Goal: Task Accomplishment & Management: Use online tool/utility

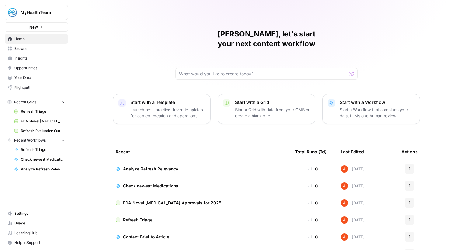
click at [44, 10] on span "MyHealthTeam" at bounding box center [38, 12] width 37 height 6
type input "small"
click at [40, 43] on span "Smallpdf" at bounding box center [59, 46] width 80 height 6
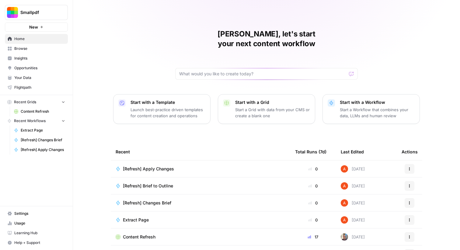
click at [54, 53] on link "Browse" at bounding box center [36, 49] width 63 height 10
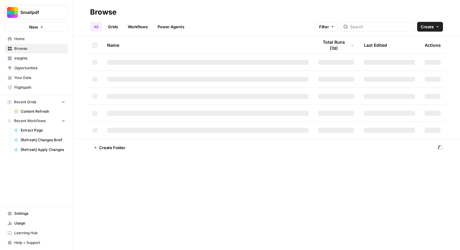
click at [141, 20] on div "All Grids Workflows Power Agents Filter Create" at bounding box center [266, 24] width 353 height 15
click at [142, 27] on link "Workflows" at bounding box center [137, 27] width 27 height 10
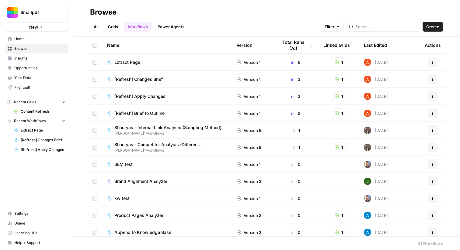
click at [117, 26] on link "Grids" at bounding box center [112, 27] width 17 height 10
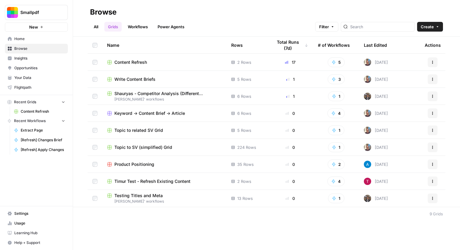
click at [126, 60] on span "Content Refresh" at bounding box center [130, 62] width 33 height 6
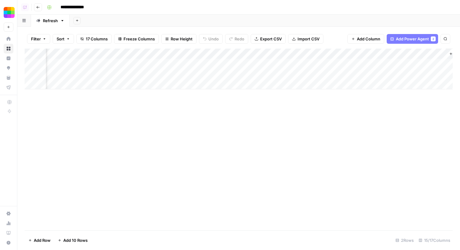
scroll to position [0, 566]
click at [186, 73] on div "Add Column" at bounding box center [239, 69] width 428 height 41
click at [191, 73] on div "Add Column" at bounding box center [239, 69] width 428 height 41
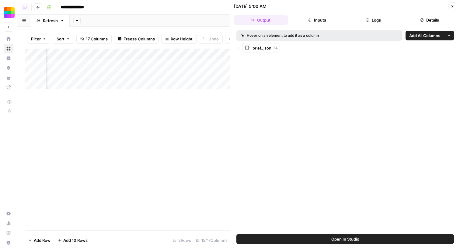
click at [358, 21] on button "Logs" at bounding box center [373, 20] width 54 height 10
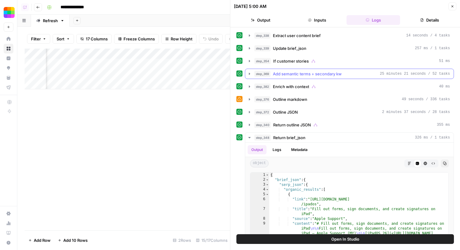
click at [319, 74] on span "Add semantic terms + secondary kw" at bounding box center [307, 74] width 69 height 6
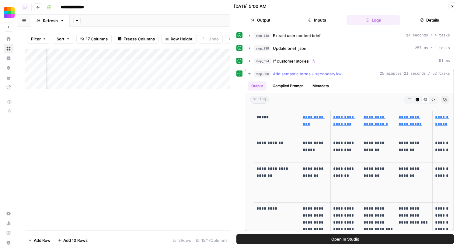
click at [299, 74] on span "Add semantic terms + secondary kw" at bounding box center [307, 74] width 69 height 6
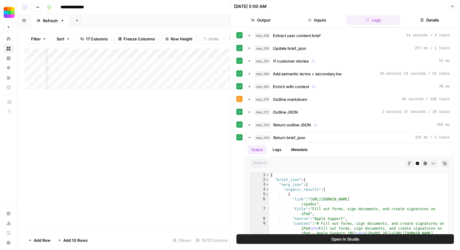
click at [452, 5] on icon "button" at bounding box center [452, 7] width 4 height 4
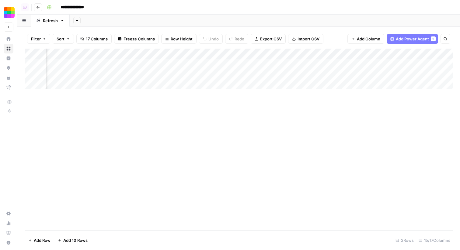
scroll to position [0, 526]
click at [230, 63] on div "Add Column" at bounding box center [239, 69] width 428 height 41
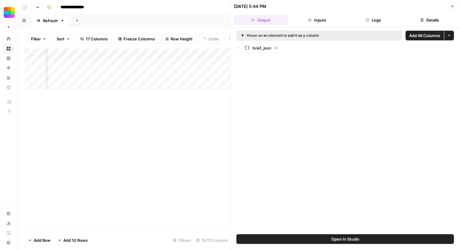
click at [376, 21] on button "Logs" at bounding box center [373, 20] width 54 height 10
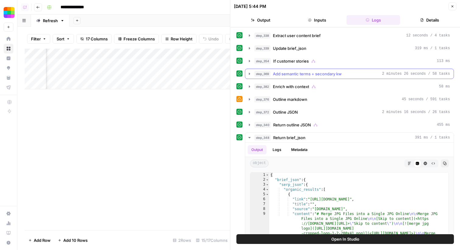
click at [340, 72] on span "Add semantic terms + secondary kw" at bounding box center [307, 74] width 69 height 6
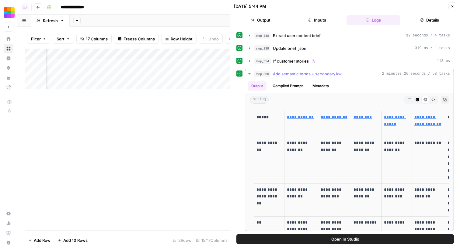
click at [296, 88] on button "Compiled Prompt" at bounding box center [287, 85] width 37 height 9
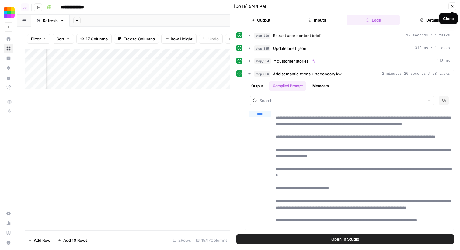
click at [449, 6] on button "Close" at bounding box center [452, 6] width 8 height 8
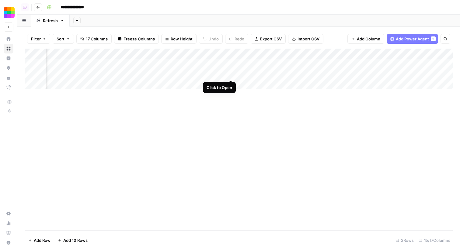
click at [229, 75] on div "Add Column" at bounding box center [239, 69] width 428 height 41
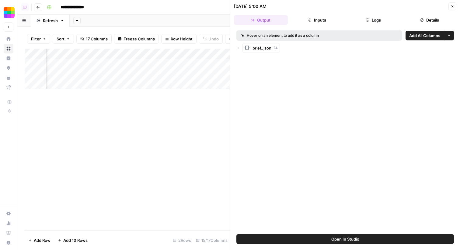
click at [368, 16] on button "Logs" at bounding box center [373, 20] width 54 height 10
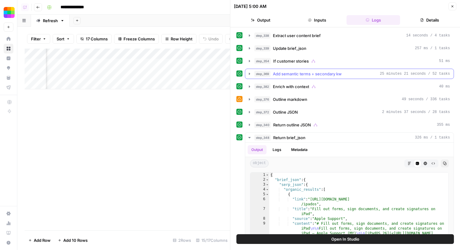
click at [303, 71] on span "Add semantic terms + secondary kw" at bounding box center [307, 74] width 69 height 6
